Goal: Task Accomplishment & Management: Use online tool/utility

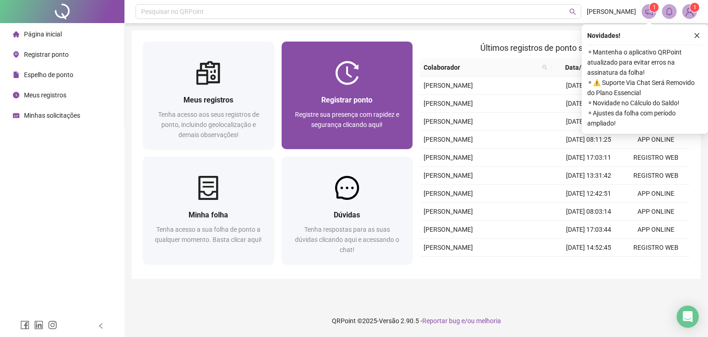
click at [349, 87] on div "Registrar ponto Registre sua presença com rapidez e segurança clicando aqui!" at bounding box center [347, 117] width 131 height 64
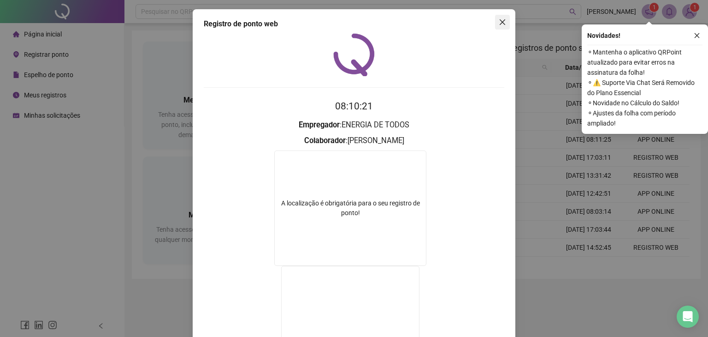
click at [495, 24] on span "Close" at bounding box center [502, 21] width 15 height 7
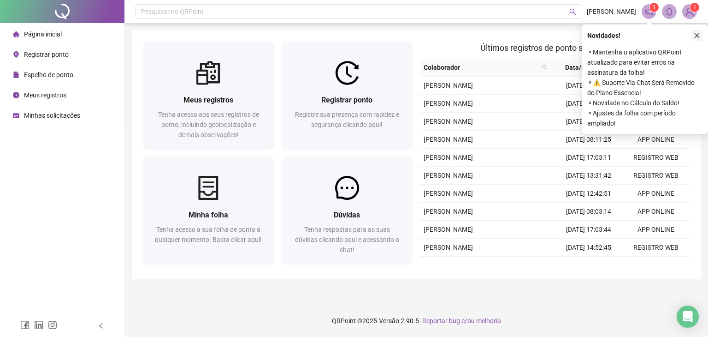
click at [694, 37] on icon "close" at bounding box center [697, 35] width 6 height 6
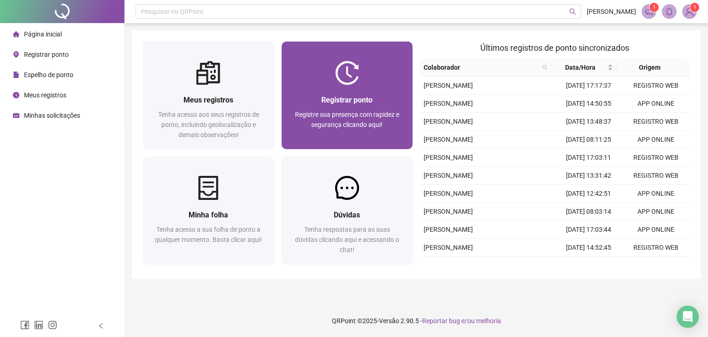
click at [375, 93] on div "Registrar ponto Registre sua presença com rapidez e segurança clicando aqui!" at bounding box center [347, 117] width 131 height 64
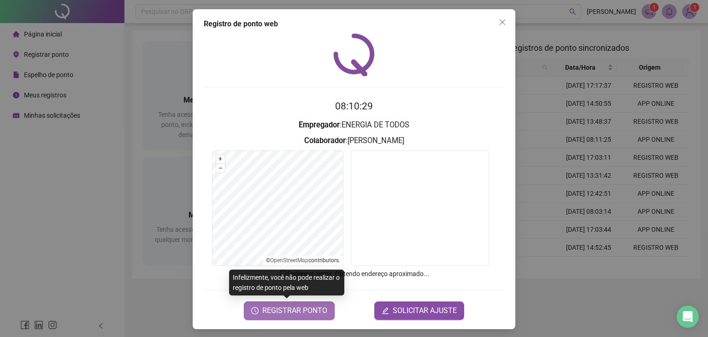
click at [310, 314] on span "REGISTRAR PONTO" at bounding box center [294, 310] width 65 height 11
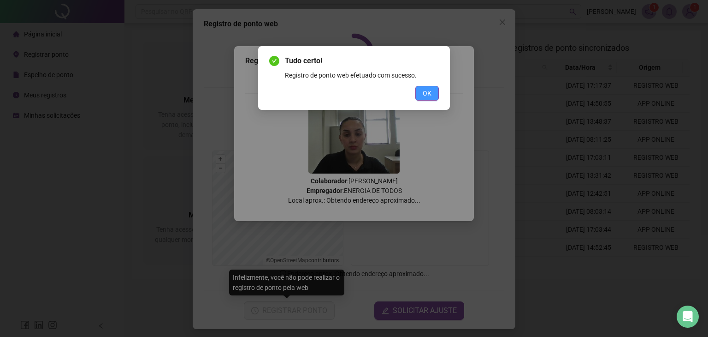
click at [420, 96] on button "OK" at bounding box center [427, 93] width 24 height 15
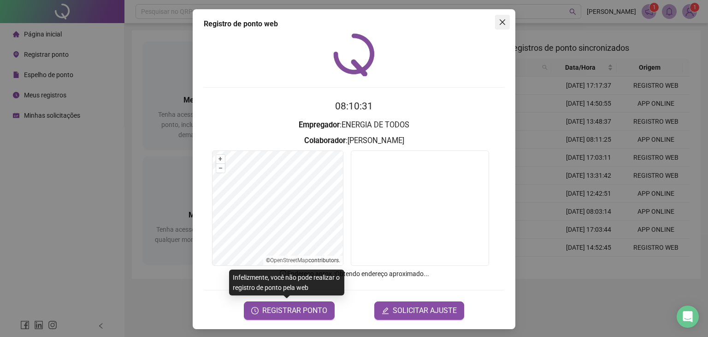
click at [499, 18] on icon "close" at bounding box center [502, 21] width 7 height 7
